Goal: Task Accomplishment & Management: Manage account settings

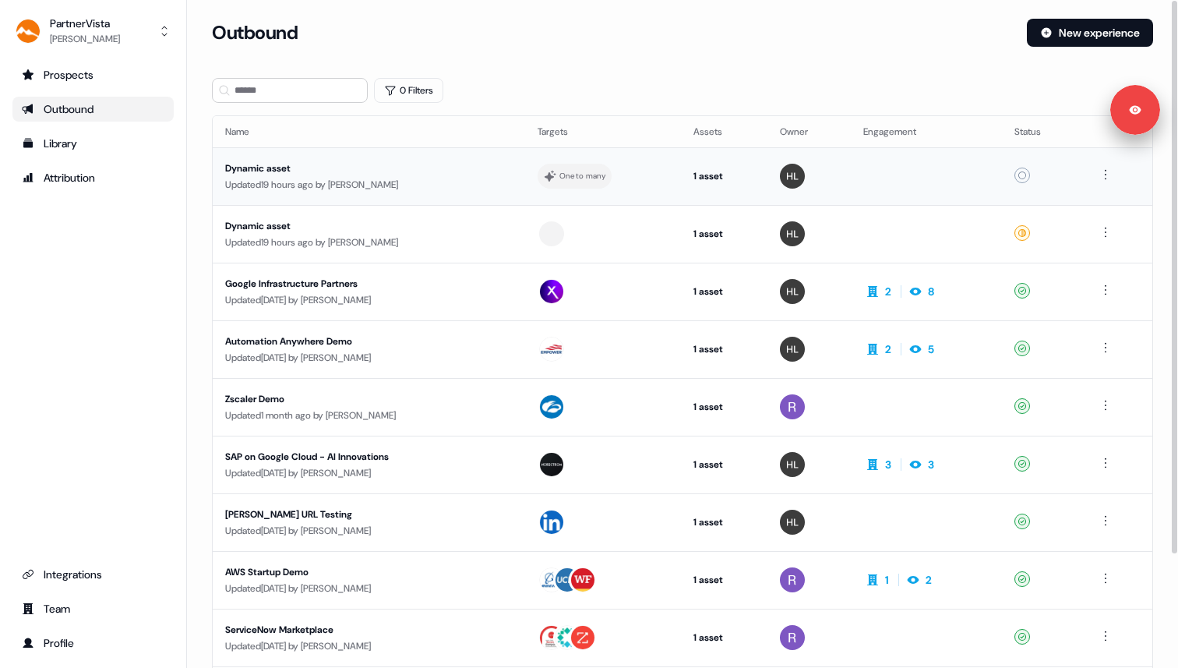
click at [436, 181] on div "Updated 19 hours ago by [PERSON_NAME]" at bounding box center [369, 185] width 288 height 16
click at [586, 239] on div at bounding box center [603, 234] width 131 height 28
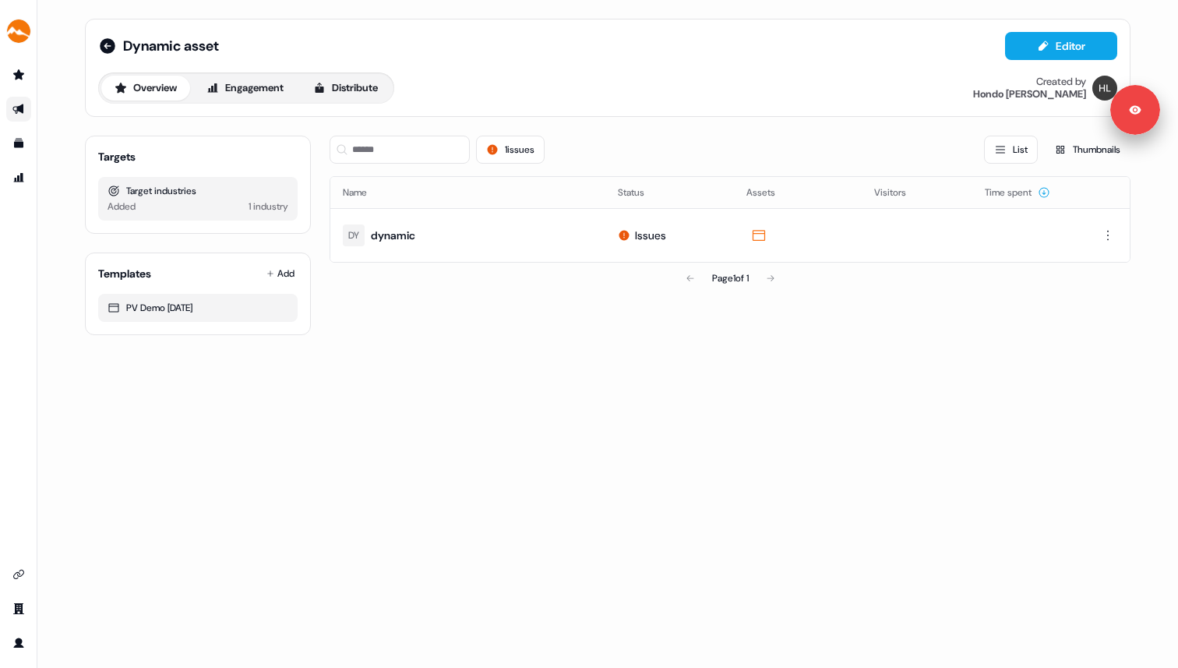
click at [273, 199] on div "1 industry" at bounding box center [269, 207] width 40 height 16
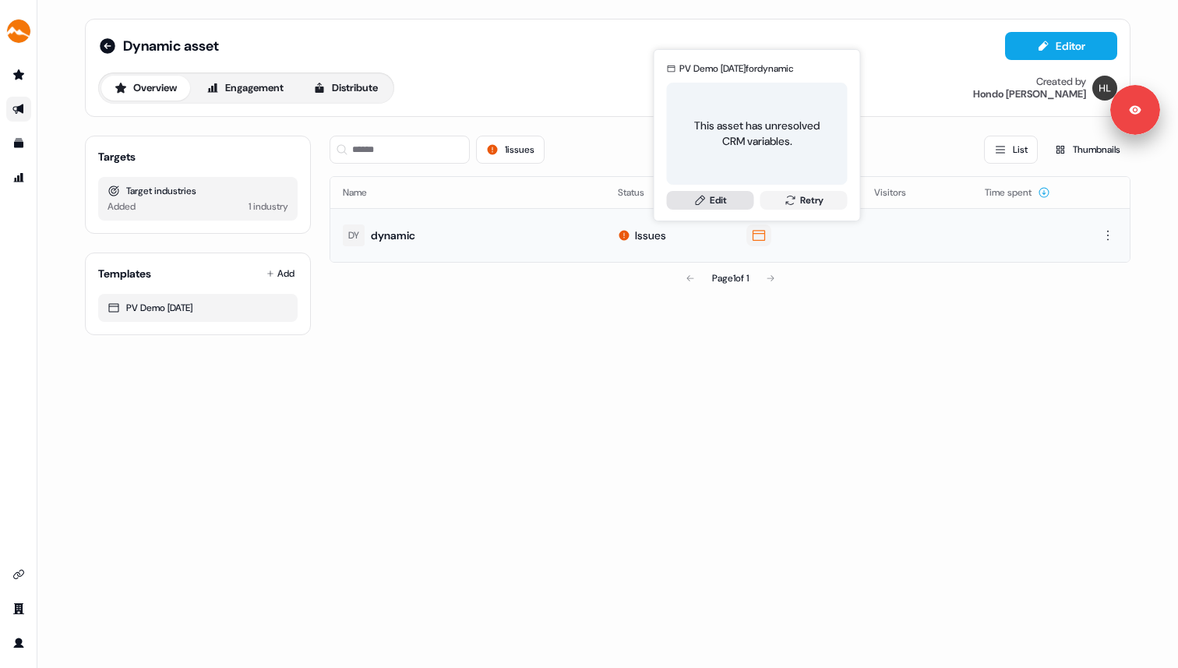
click at [729, 202] on link "Edit" at bounding box center [710, 200] width 87 height 19
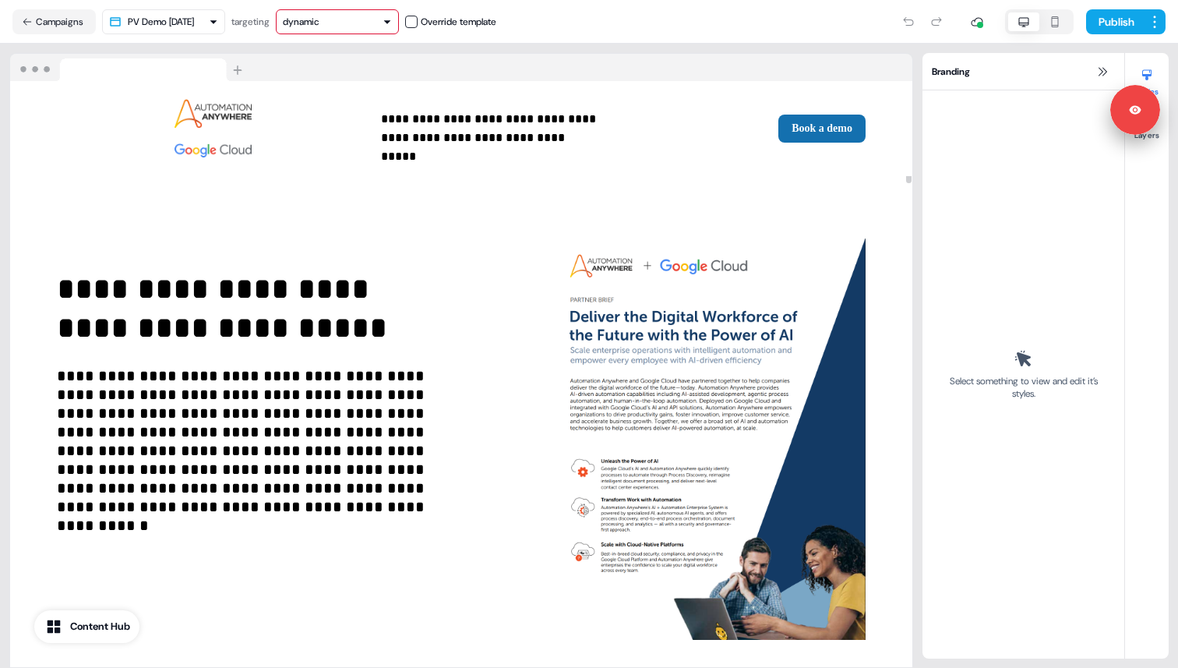
click at [362, 30] on button "dynamic" at bounding box center [337, 21] width 123 height 25
click at [374, 20] on div "dynamic" at bounding box center [337, 22] width 109 height 16
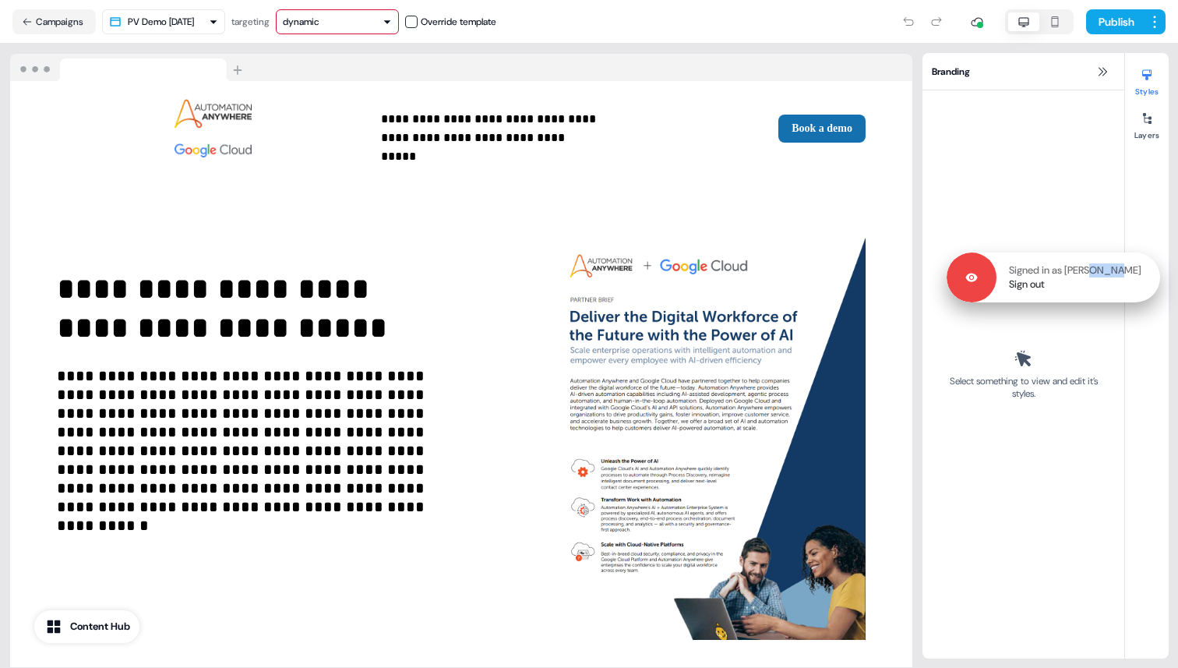
drag, startPoint x: 1137, startPoint y: 108, endPoint x: 1139, endPoint y: 300, distance: 191.7
click at [1139, 277] on p "Signed in as [PERSON_NAME]" at bounding box center [1075, 270] width 132 height 14
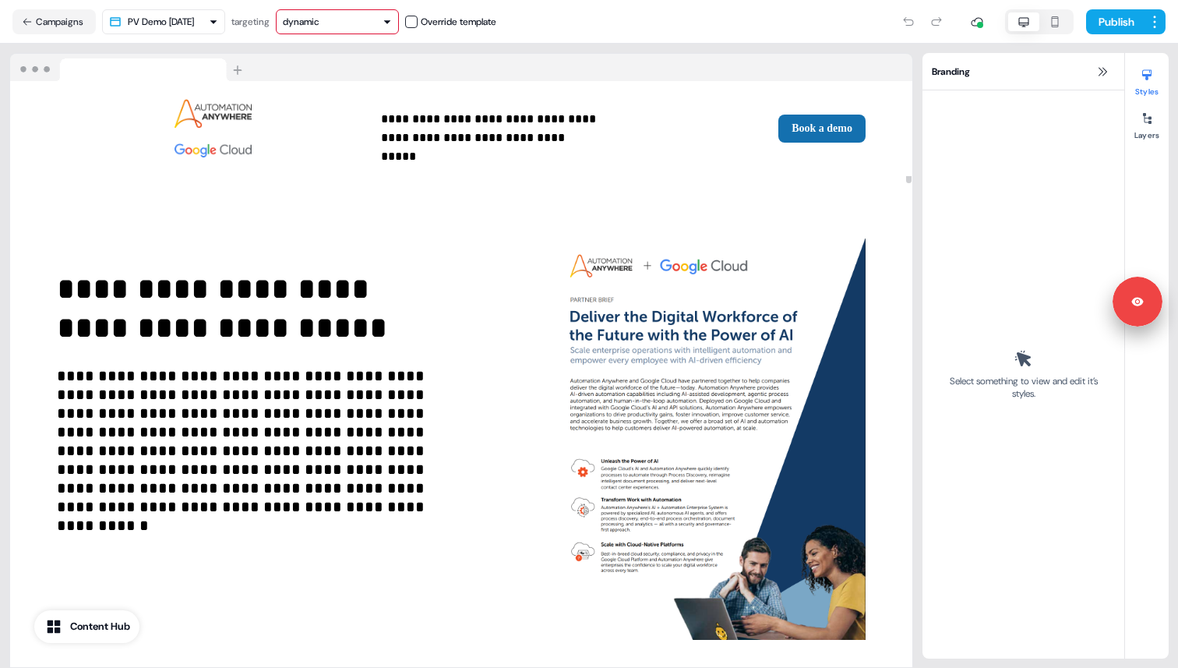
click at [356, 19] on div "dynamic" at bounding box center [337, 22] width 109 height 16
click at [323, 81] on div "dynamic" at bounding box center [308, 83] width 37 height 16
click at [79, 19] on button "Campaigns" at bounding box center [53, 21] width 83 height 25
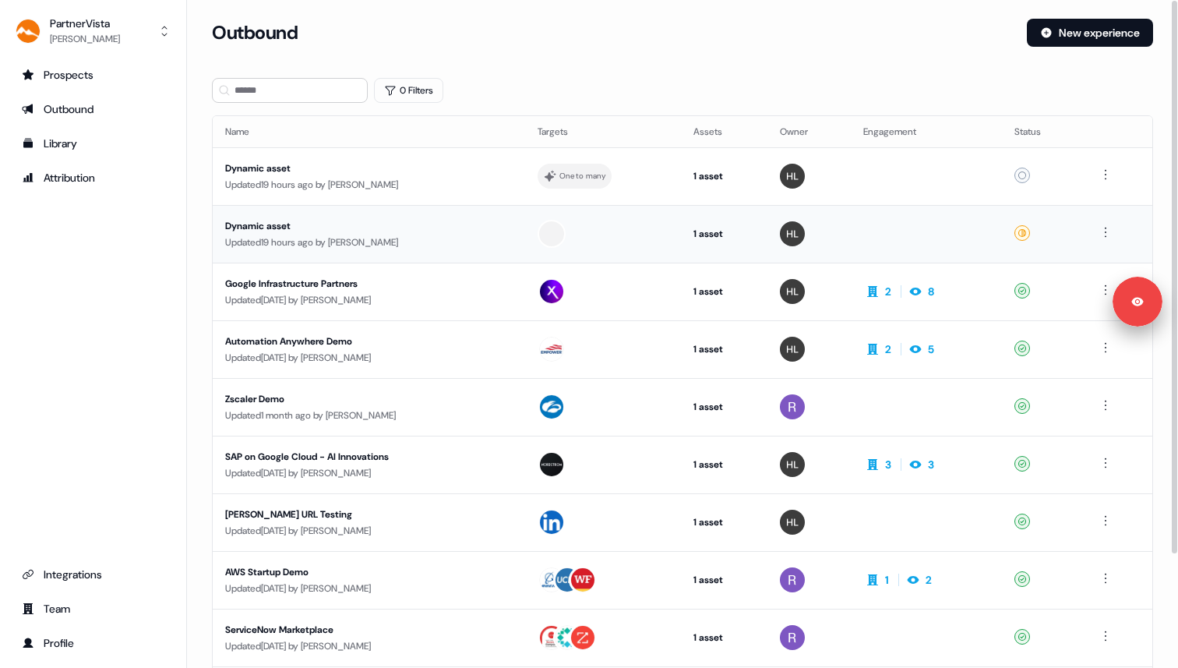
click at [1024, 235] on icon at bounding box center [1022, 232] width 9 height 9
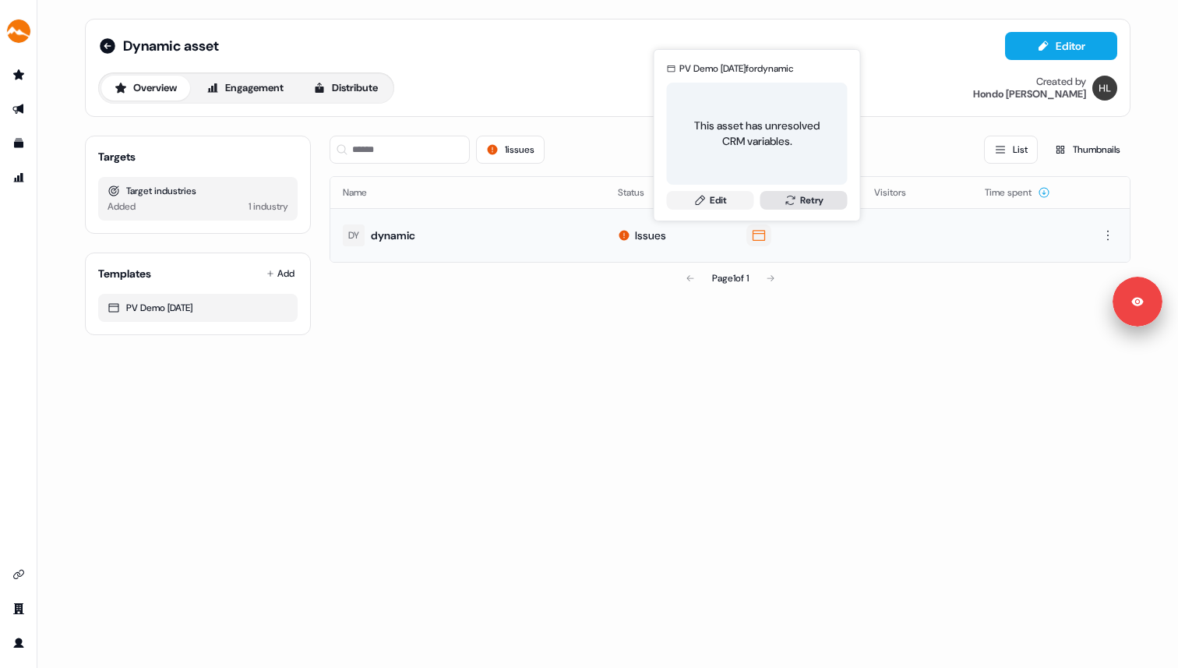
click at [793, 206] on icon at bounding box center [791, 200] width 12 height 12
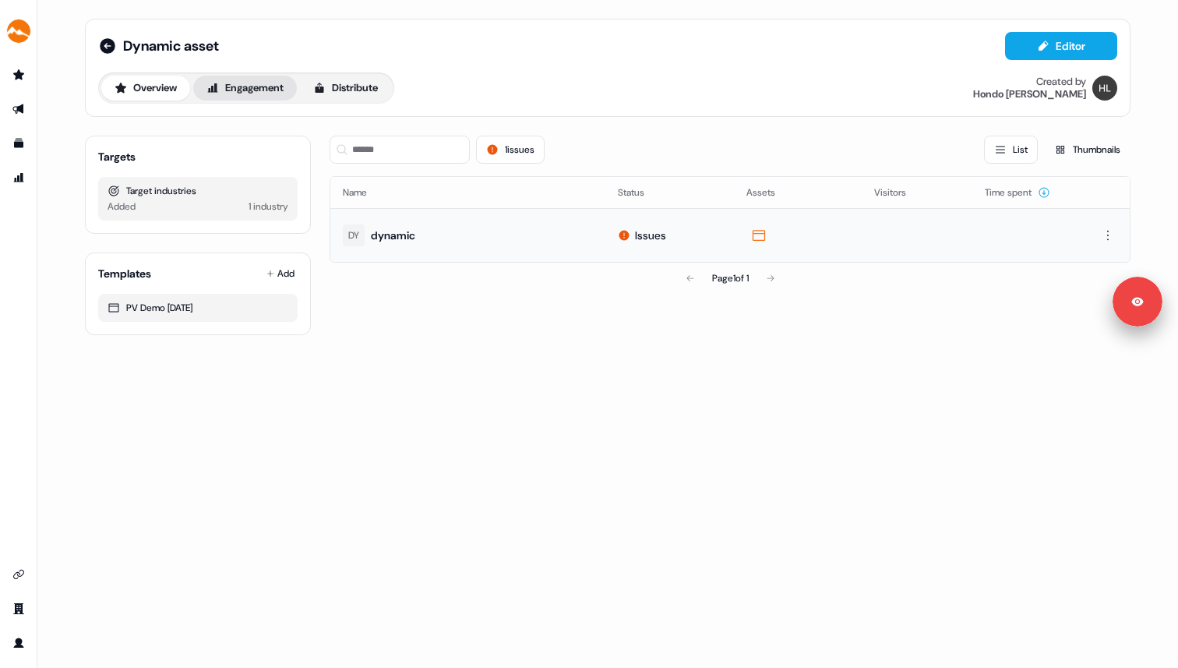
click at [260, 94] on button "Engagement" at bounding box center [245, 88] width 104 height 25
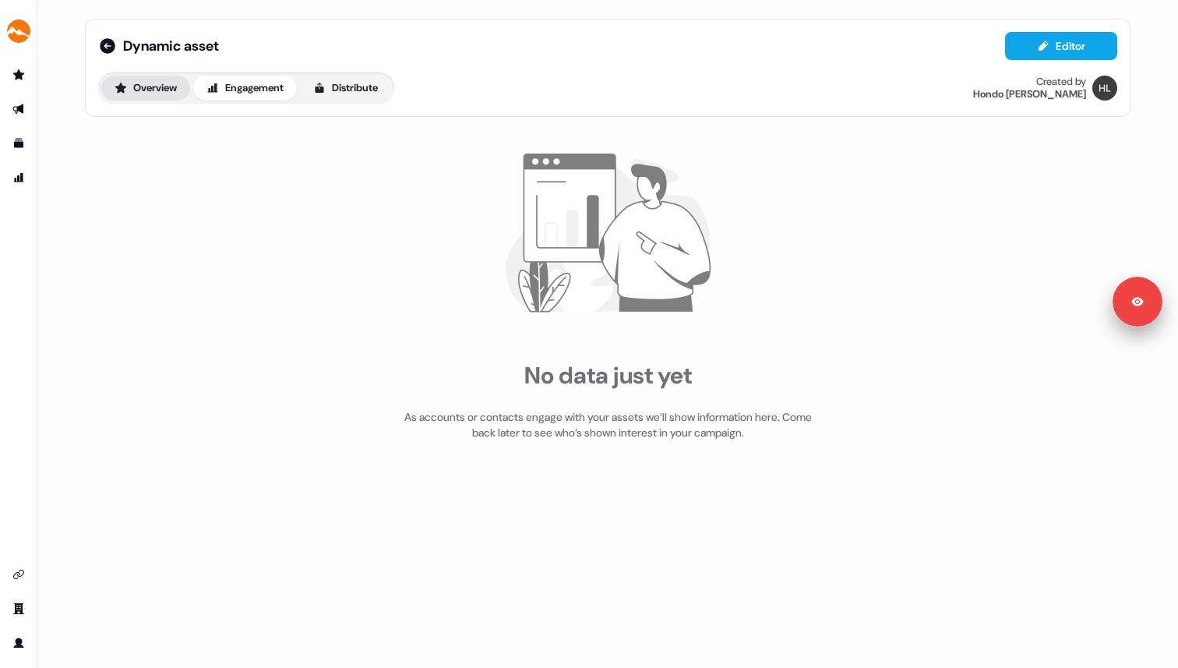
click at [165, 97] on button "Overview" at bounding box center [145, 88] width 89 height 25
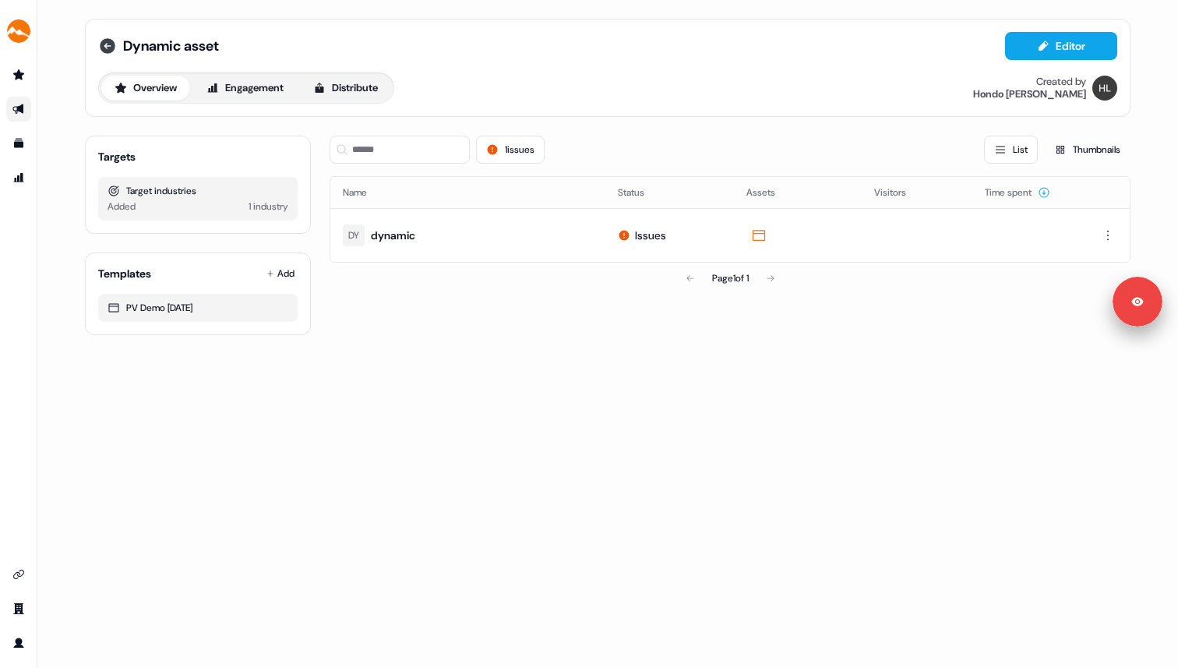
click at [111, 48] on icon at bounding box center [108, 46] width 16 height 16
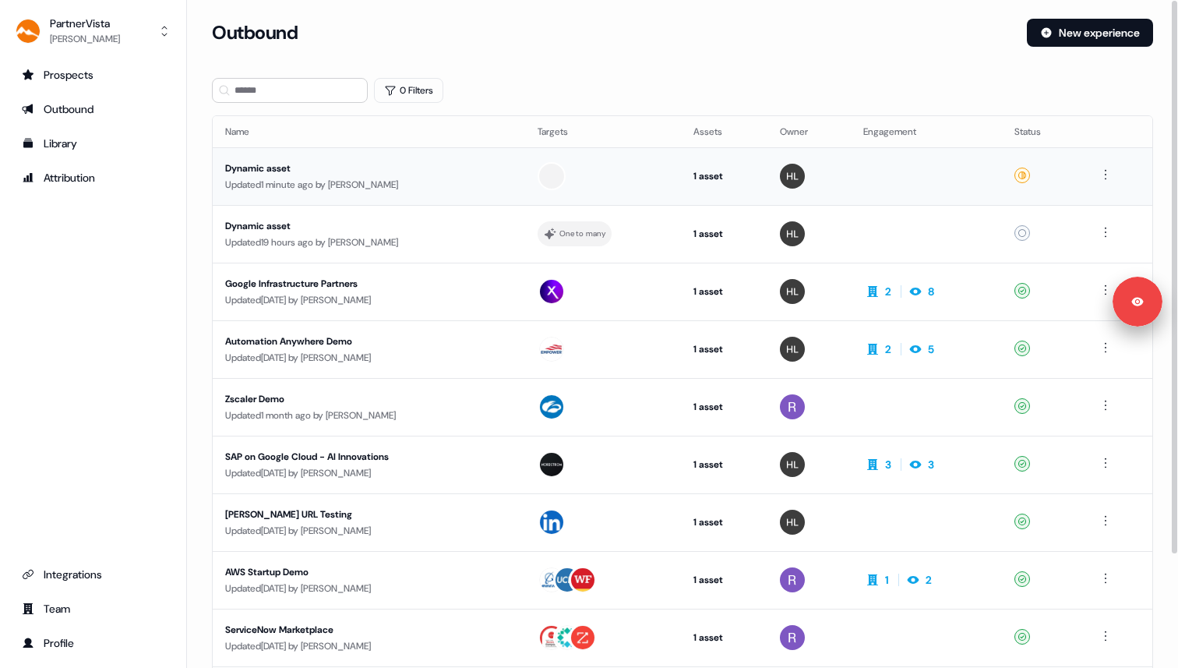
click at [298, 165] on div "Dynamic asset" at bounding box center [369, 169] width 288 height 16
